Goal: Task Accomplishment & Management: Manage account settings

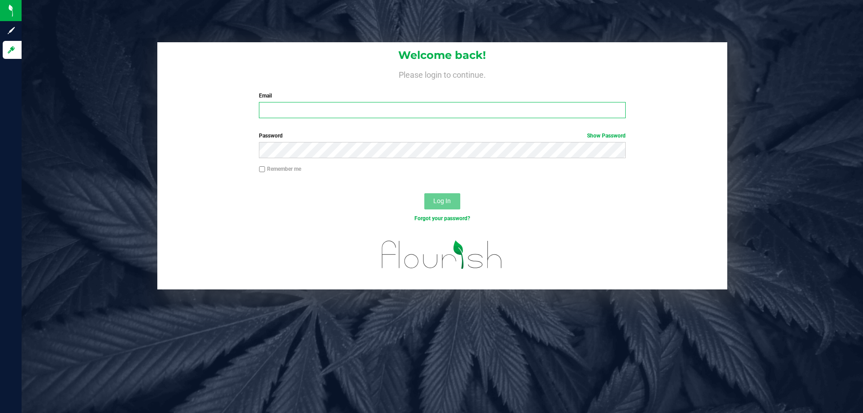
click at [328, 112] on input "Email" at bounding box center [442, 110] width 366 height 16
click at [307, 115] on input "Email" at bounding box center [442, 110] width 366 height 16
type input "[EMAIL_ADDRESS][DOMAIN_NAME]"
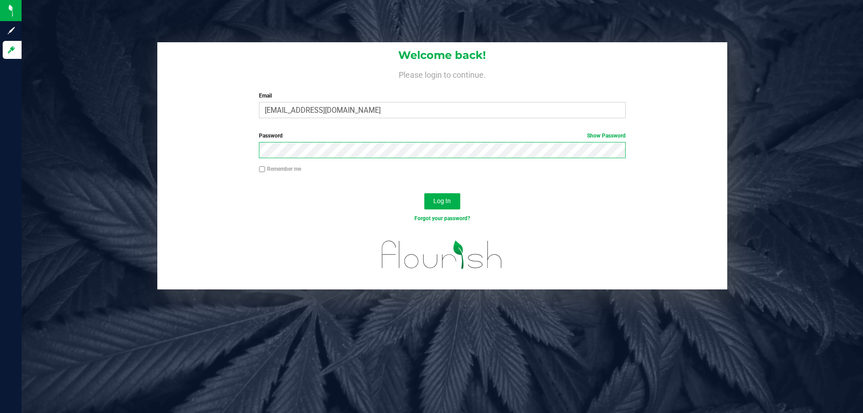
click at [424, 193] on button "Log In" at bounding box center [442, 201] width 36 height 16
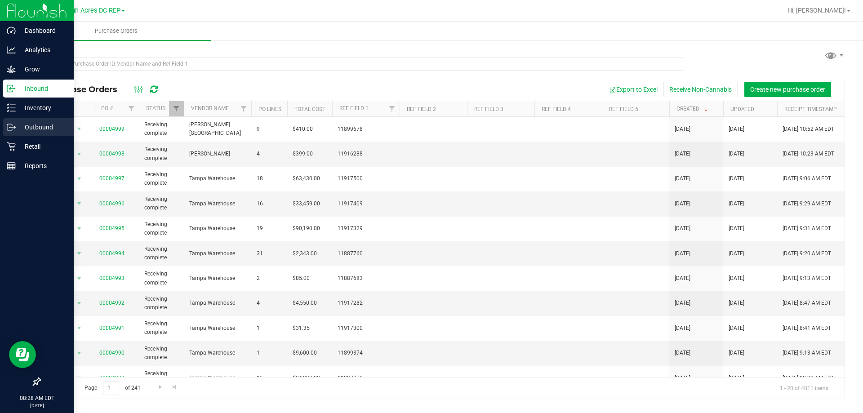
click at [42, 124] on p "Outbound" at bounding box center [43, 127] width 54 height 11
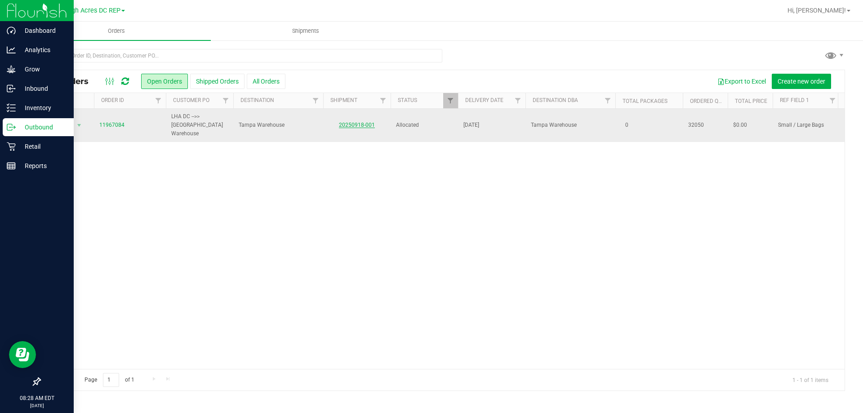
click at [349, 122] on link "20250918-001" at bounding box center [357, 125] width 36 height 6
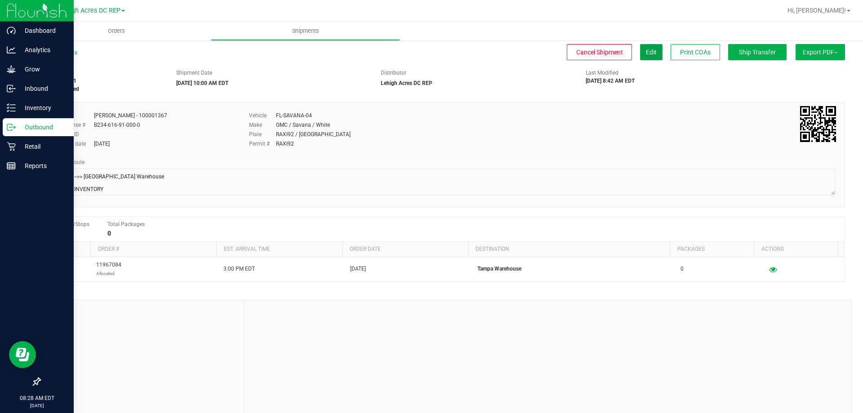
click at [646, 55] on span "Edit" at bounding box center [651, 52] width 11 height 7
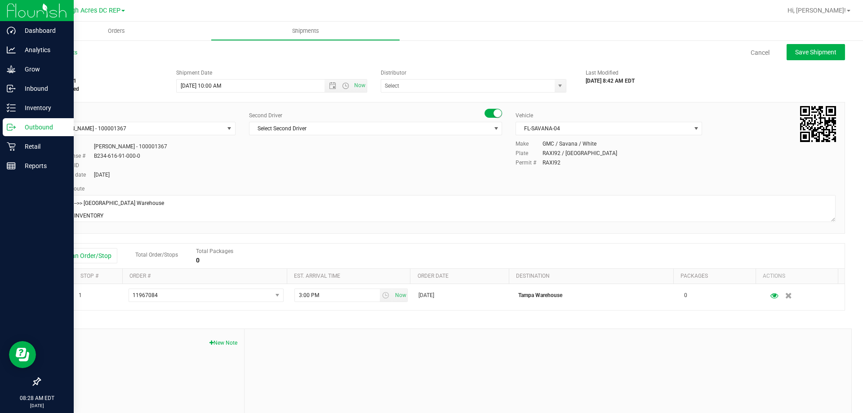
type input "Lehigh Acres DC REP"
click at [333, 86] on span "Open the date view" at bounding box center [332, 85] width 7 height 7
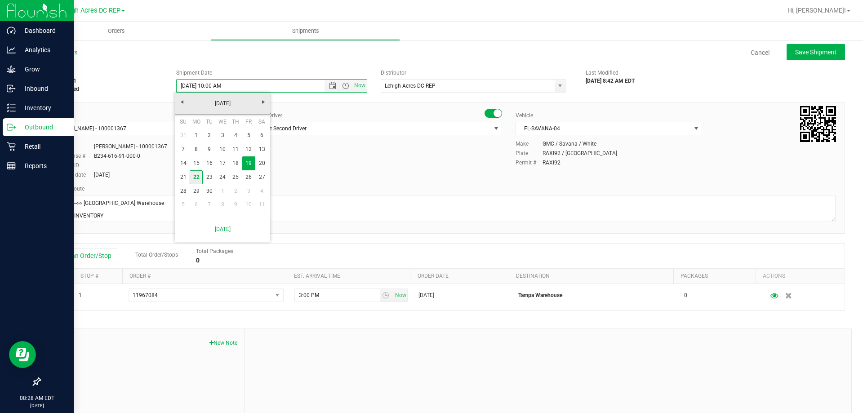
click at [200, 178] on link "22" at bounding box center [196, 177] width 13 height 14
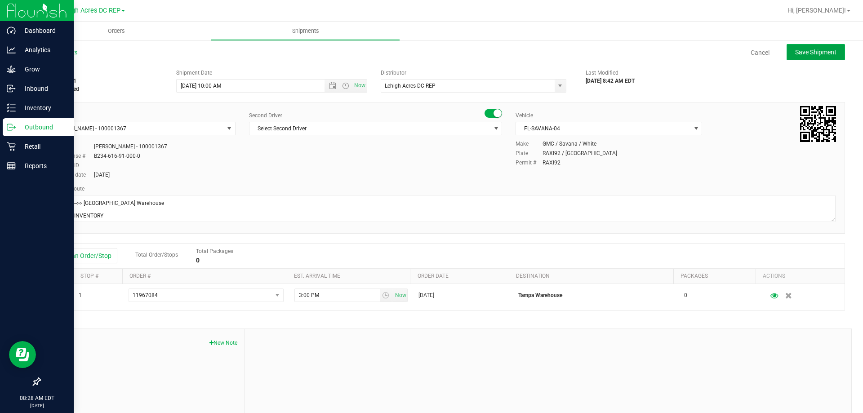
click at [799, 50] on span "Save Shipment" at bounding box center [815, 52] width 41 height 7
type input "[DATE] 2:00 PM"
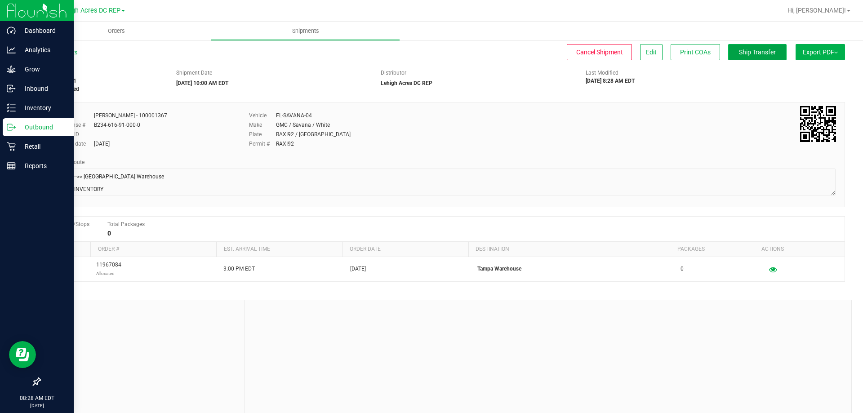
click at [752, 55] on span "Ship Transfer" at bounding box center [757, 52] width 37 height 7
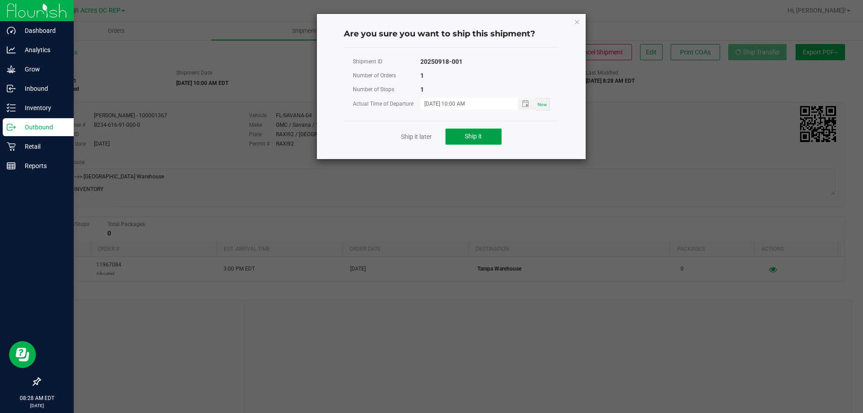
click at [484, 142] on button "Ship it" at bounding box center [473, 137] width 56 height 16
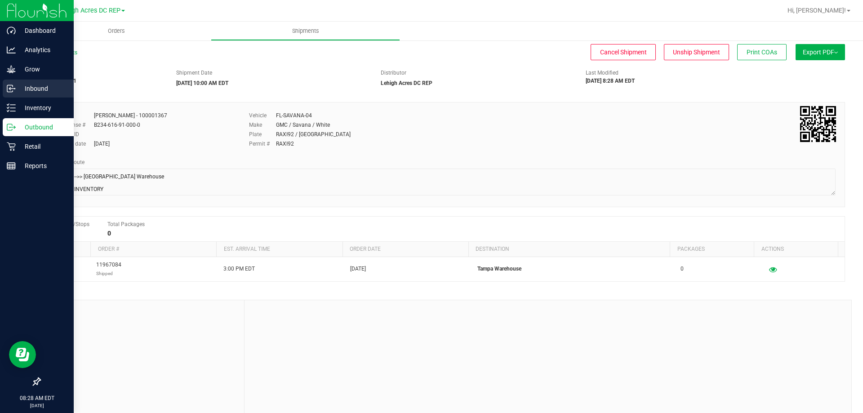
click at [40, 91] on p "Inbound" at bounding box center [43, 88] width 54 height 11
